Goal: Check status: Check status

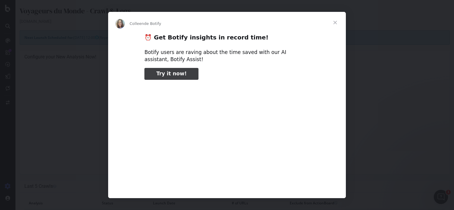
type input "78943"
click at [338, 21] on span "Fermer" at bounding box center [334, 22] width 21 height 21
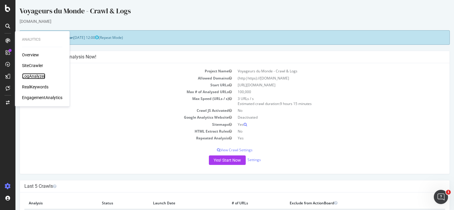
click at [34, 76] on div "LogAnalyzer" at bounding box center [33, 76] width 23 height 6
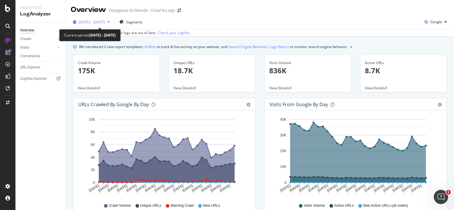
click at [105, 21] on span "[DATE] - [DATE]" at bounding box center [92, 22] width 26 height 5
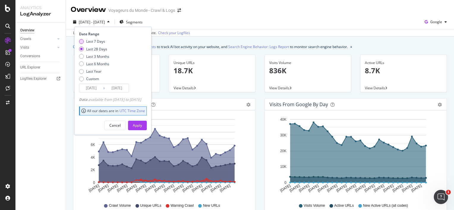
click at [100, 41] on div "Last 7 Days" at bounding box center [95, 41] width 19 height 5
type input "[DATE]"
click at [142, 125] on div "Apply" at bounding box center [137, 125] width 9 height 5
